Goal: Find specific page/section: Find specific page/section

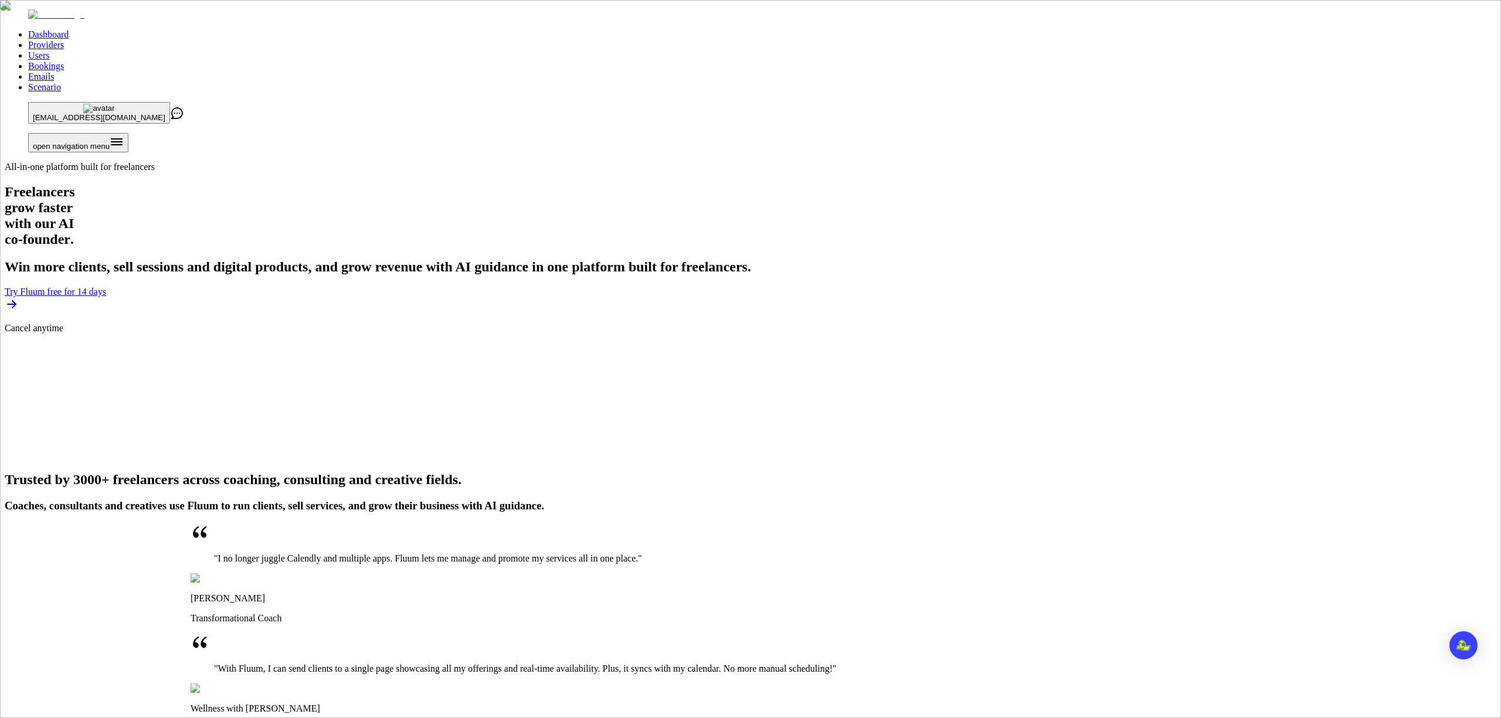
click at [64, 40] on link "Providers" at bounding box center [46, 45] width 36 height 10
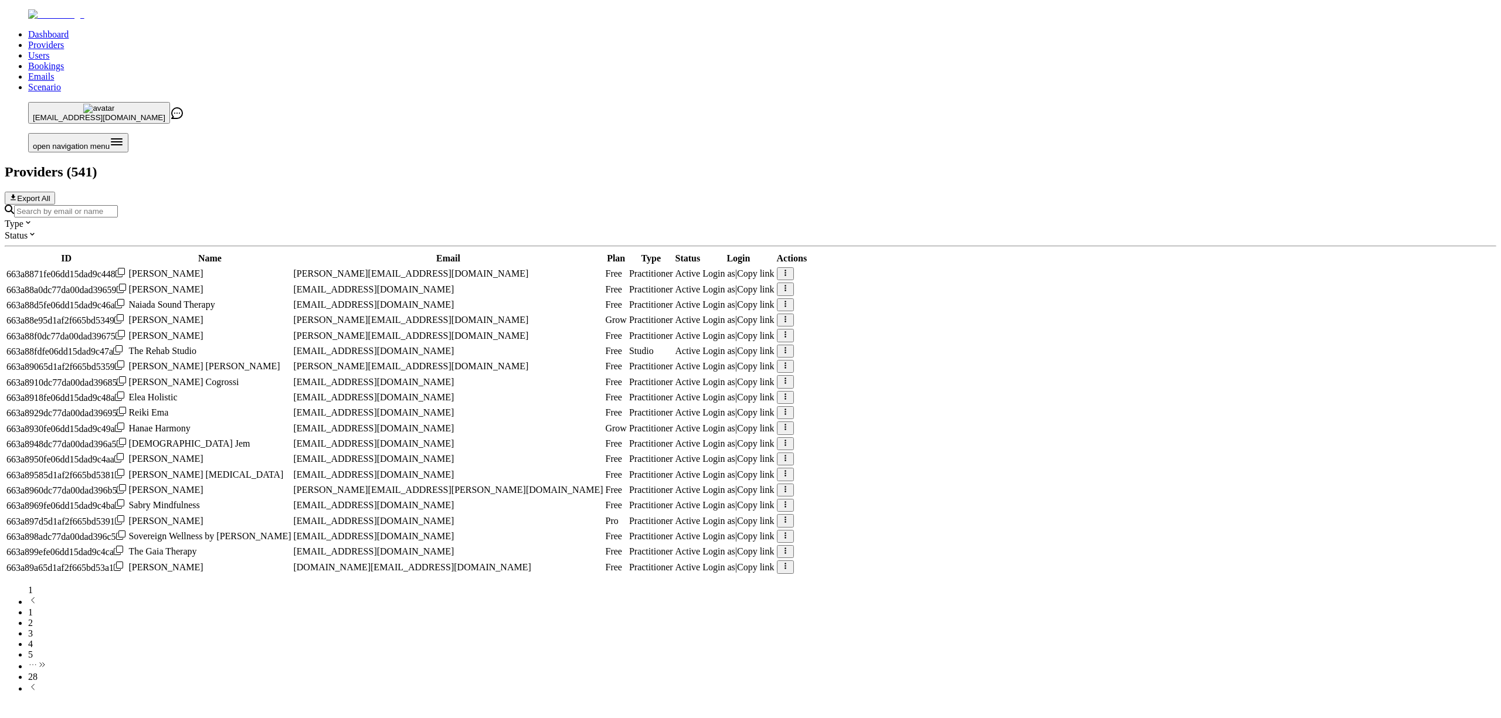
click at [118, 205] on input "Search by email or name" at bounding box center [66, 211] width 104 height 12
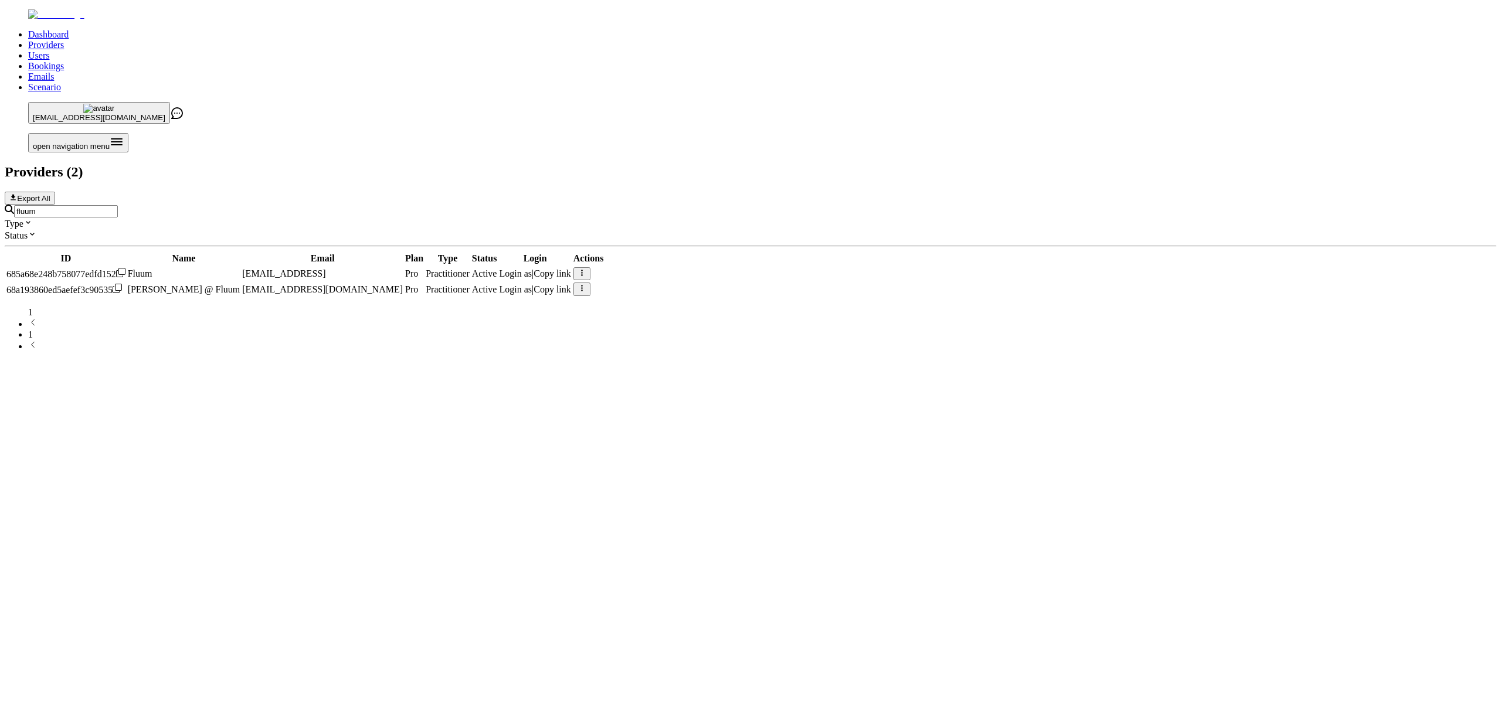
type input "fluum"
click at [125, 268] on icon at bounding box center [120, 272] width 9 height 9
click at [1397, 73] on div "Dashboard Providers Users Bookings Emails Scenario [EMAIL_ADDRESS][DOMAIN_NAME]…" at bounding box center [750, 180] width 1491 height 342
